Goal: Check status: Check status

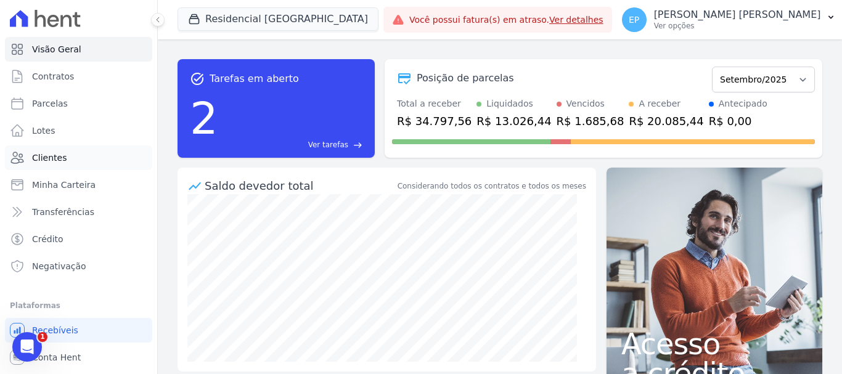
click at [55, 160] on span "Clientes" at bounding box center [49, 158] width 35 height 12
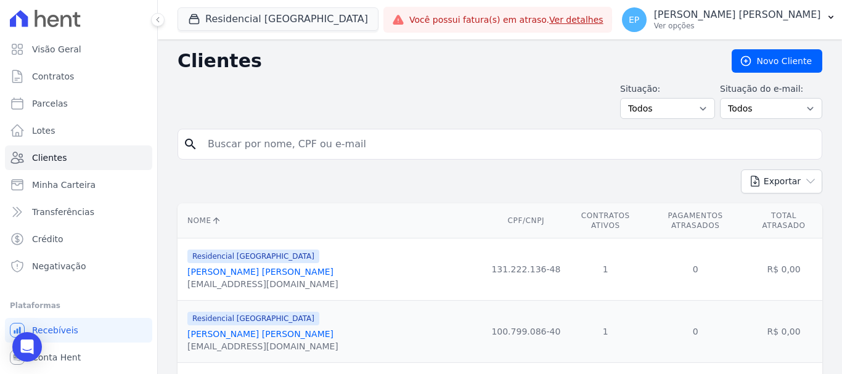
click at [59, 159] on span "Clientes" at bounding box center [49, 158] width 35 height 12
click at [276, 139] on input "search" at bounding box center [508, 144] width 616 height 25
type input "j"
click at [267, 142] on input "search" at bounding box center [508, 144] width 616 height 25
type input "[PERSON_NAME]"
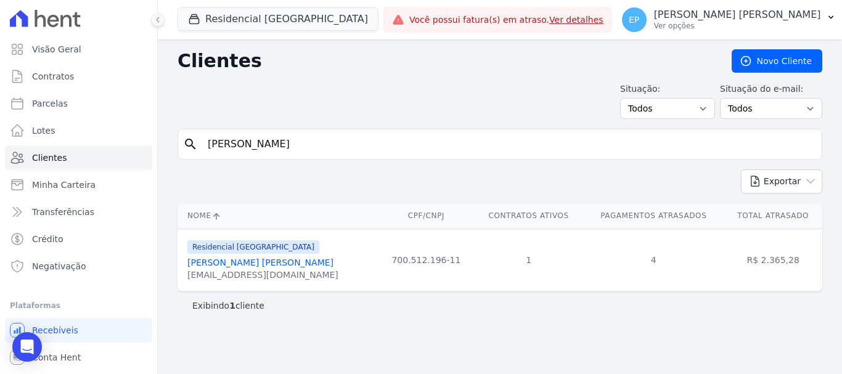
click at [230, 263] on link "[PERSON_NAME] [PERSON_NAME]" at bounding box center [260, 263] width 146 height 10
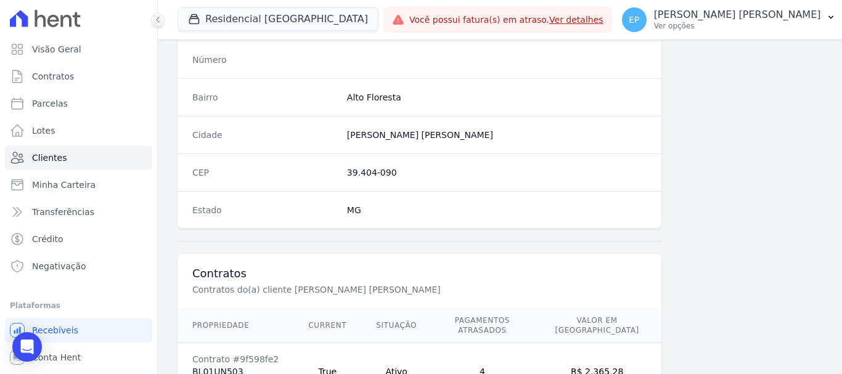
scroll to position [779, 0]
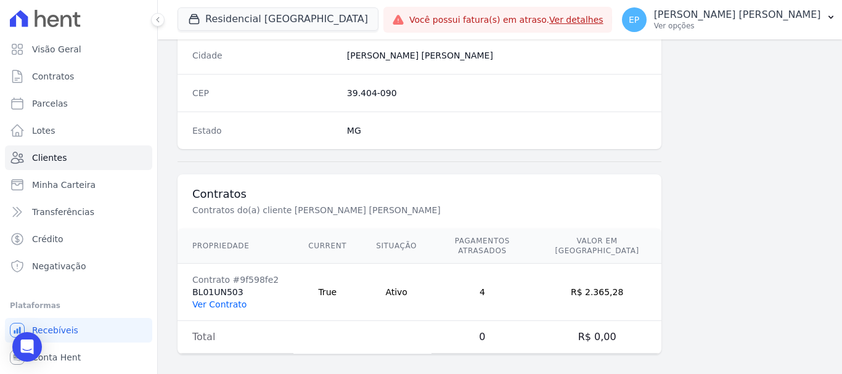
click at [216, 299] on link "Ver Contrato" at bounding box center [219, 304] width 54 height 10
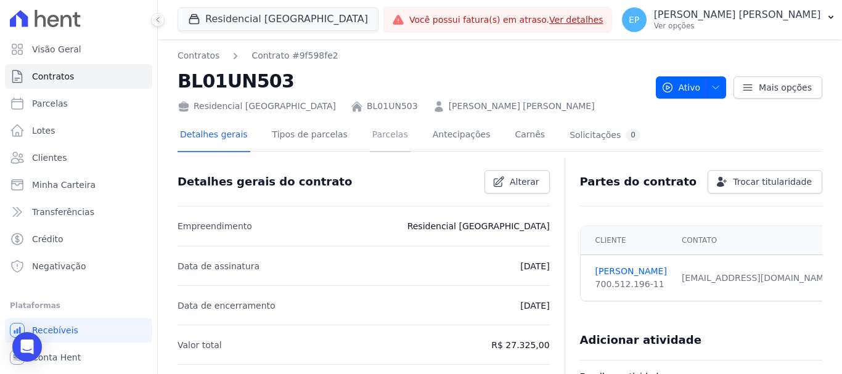
click at [370, 134] on link "Parcelas" at bounding box center [390, 136] width 41 height 33
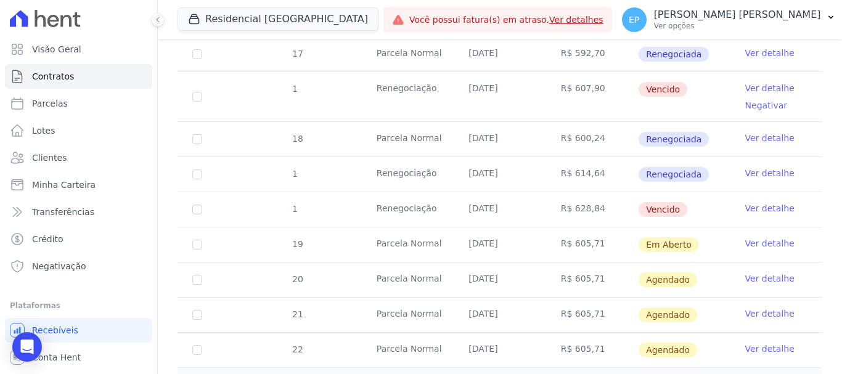
scroll to position [986, 0]
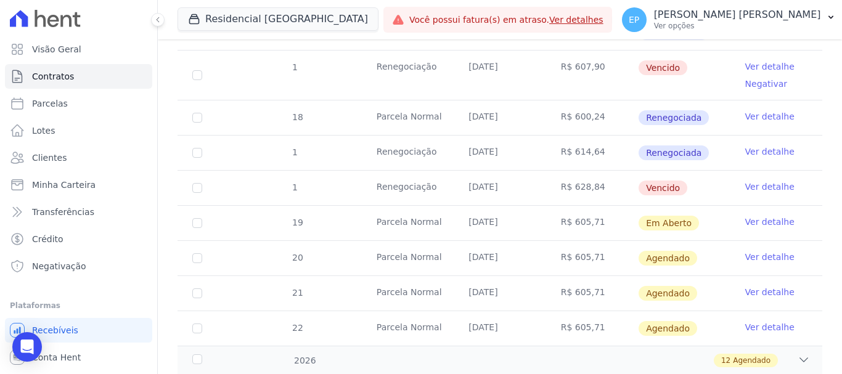
click at [747, 181] on link "Ver detalhe" at bounding box center [769, 187] width 49 height 12
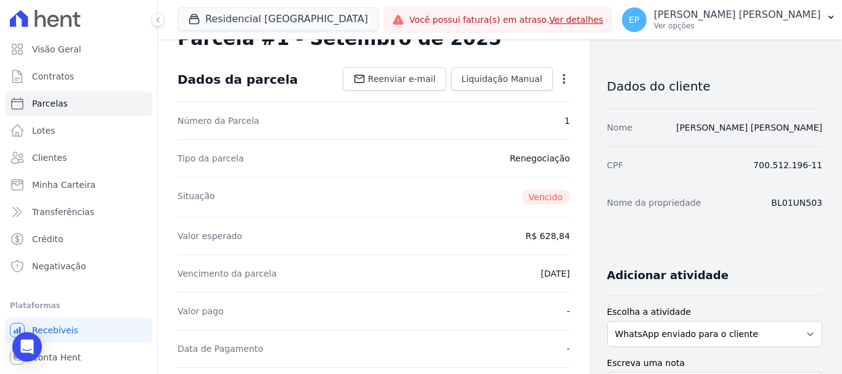
scroll to position [246, 0]
